Goal: Task Accomplishment & Management: Manage account settings

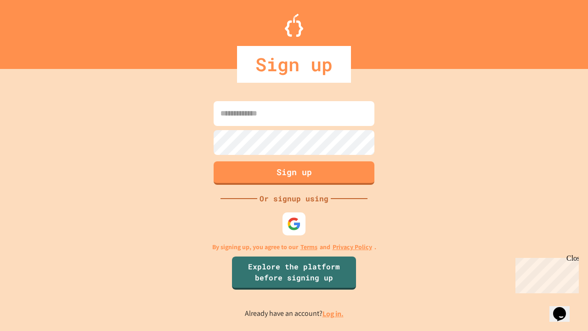
click at [334, 313] on link "Log in." at bounding box center [333, 314] width 21 height 10
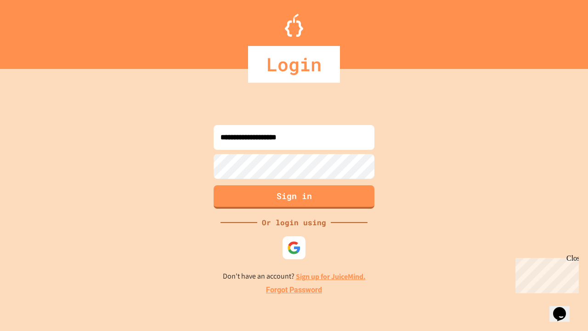
type input "**********"
